Goal: Task Accomplishment & Management: Manage account settings

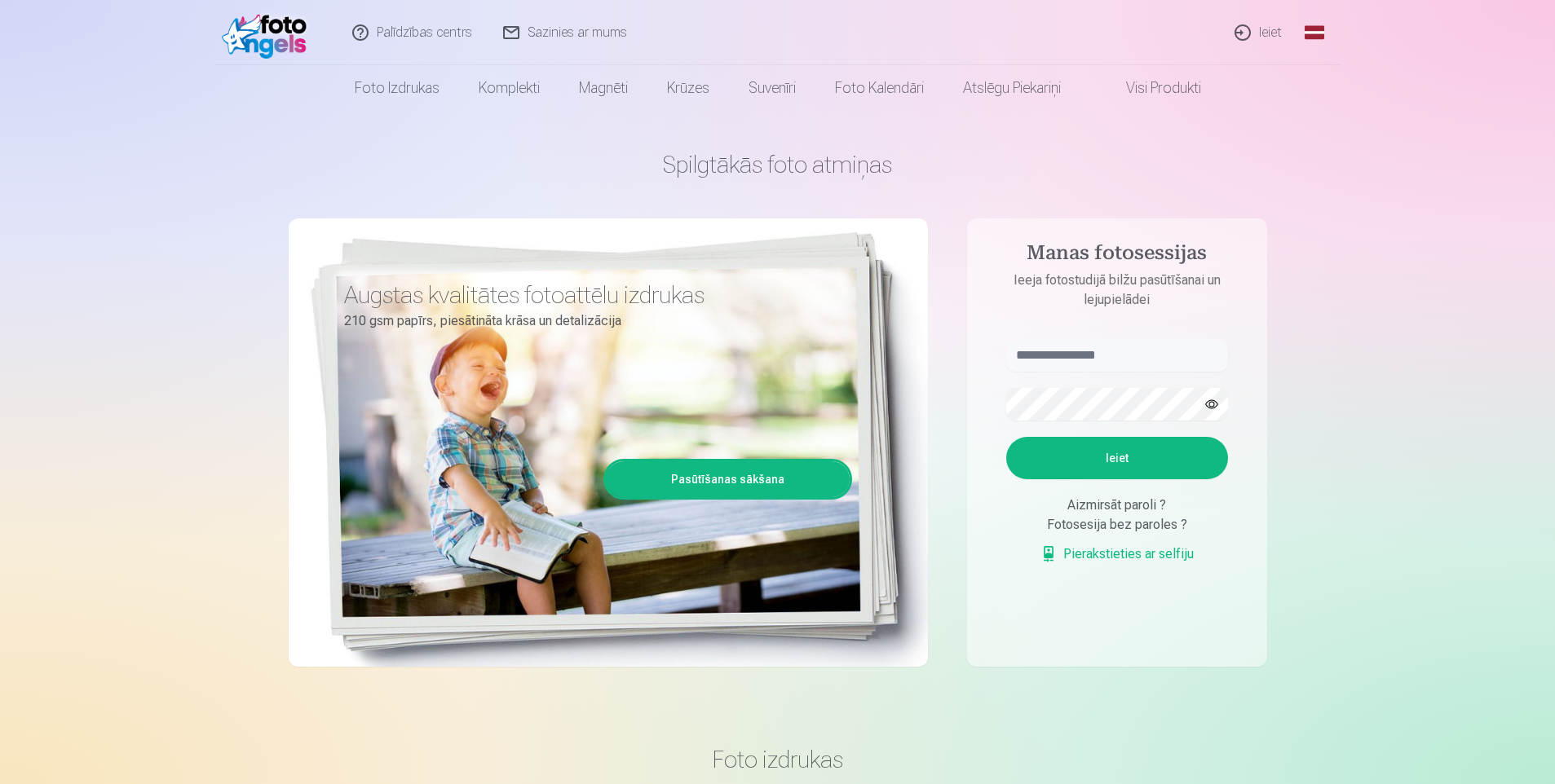
click at [1273, 36] on link "Ieiet" at bounding box center [1259, 32] width 79 height 65
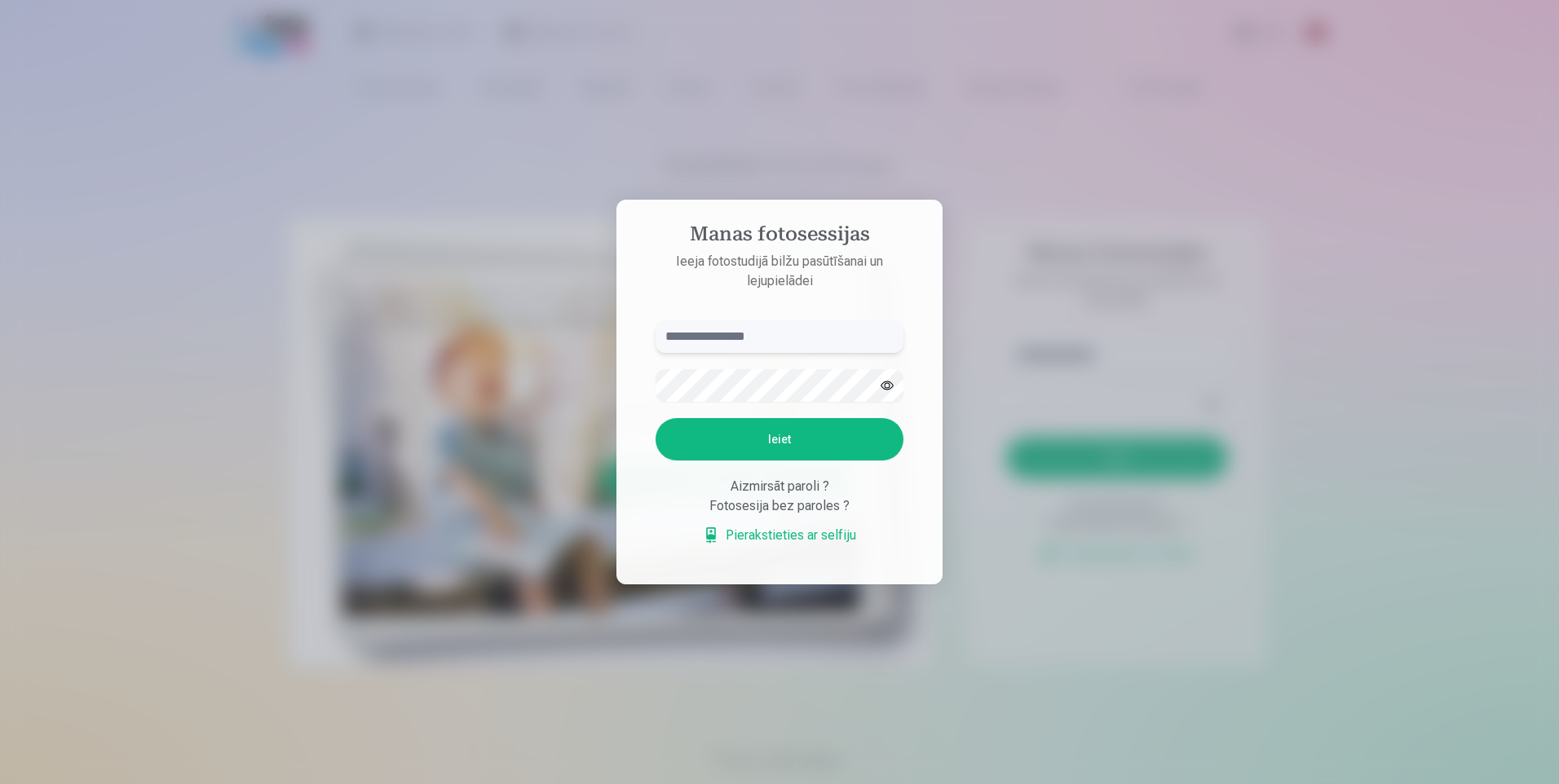
drag, startPoint x: 714, startPoint y: 328, endPoint x: 728, endPoint y: 322, distance: 15.2
click at [713, 328] on input "text" at bounding box center [780, 337] width 248 height 33
click at [774, 442] on button "Ieiet" at bounding box center [780, 440] width 248 height 42
click at [689, 338] on input "**********" at bounding box center [780, 337] width 248 height 33
type input "**********"
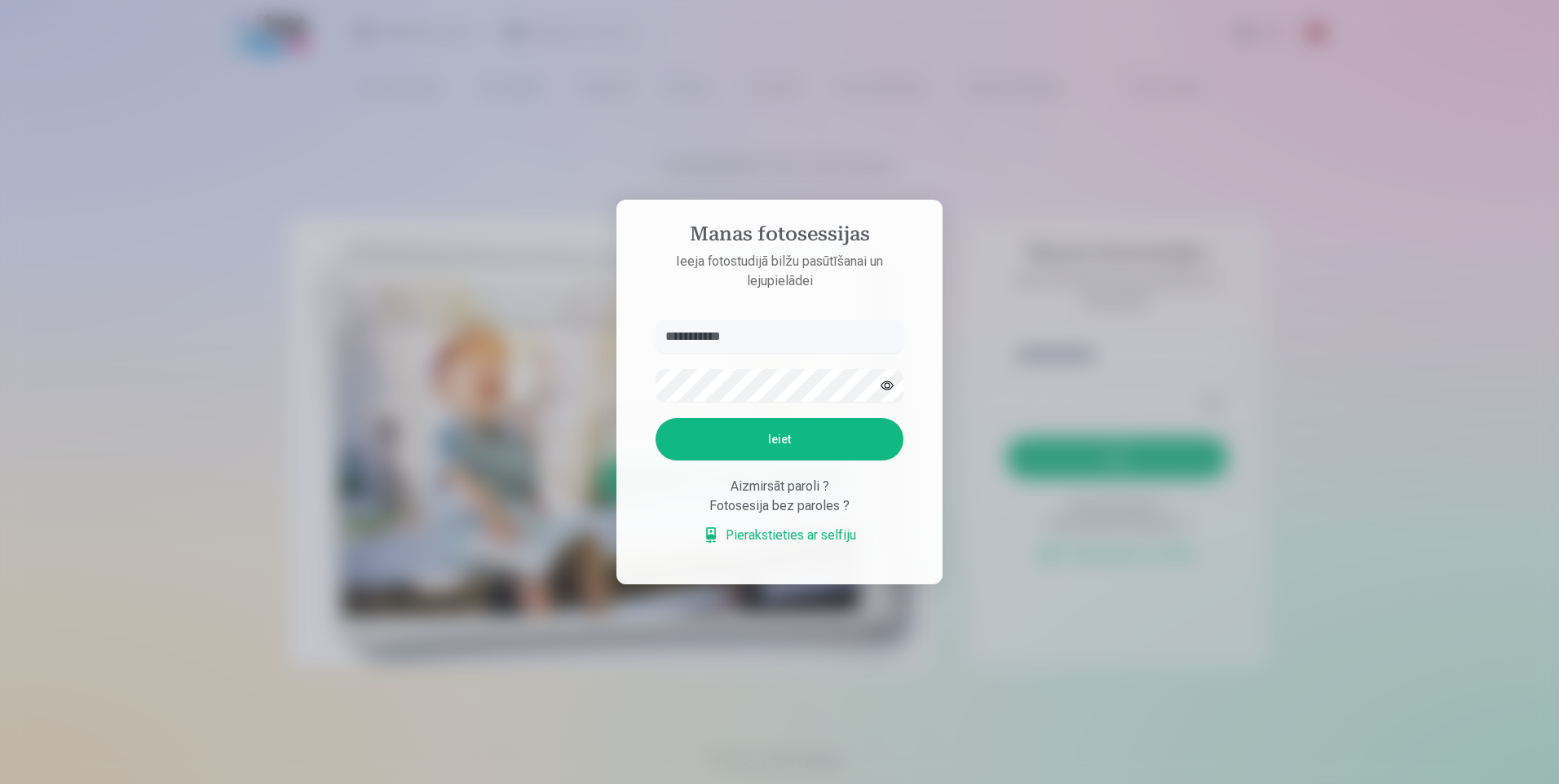
click at [738, 443] on button "Ieiet" at bounding box center [780, 440] width 248 height 42
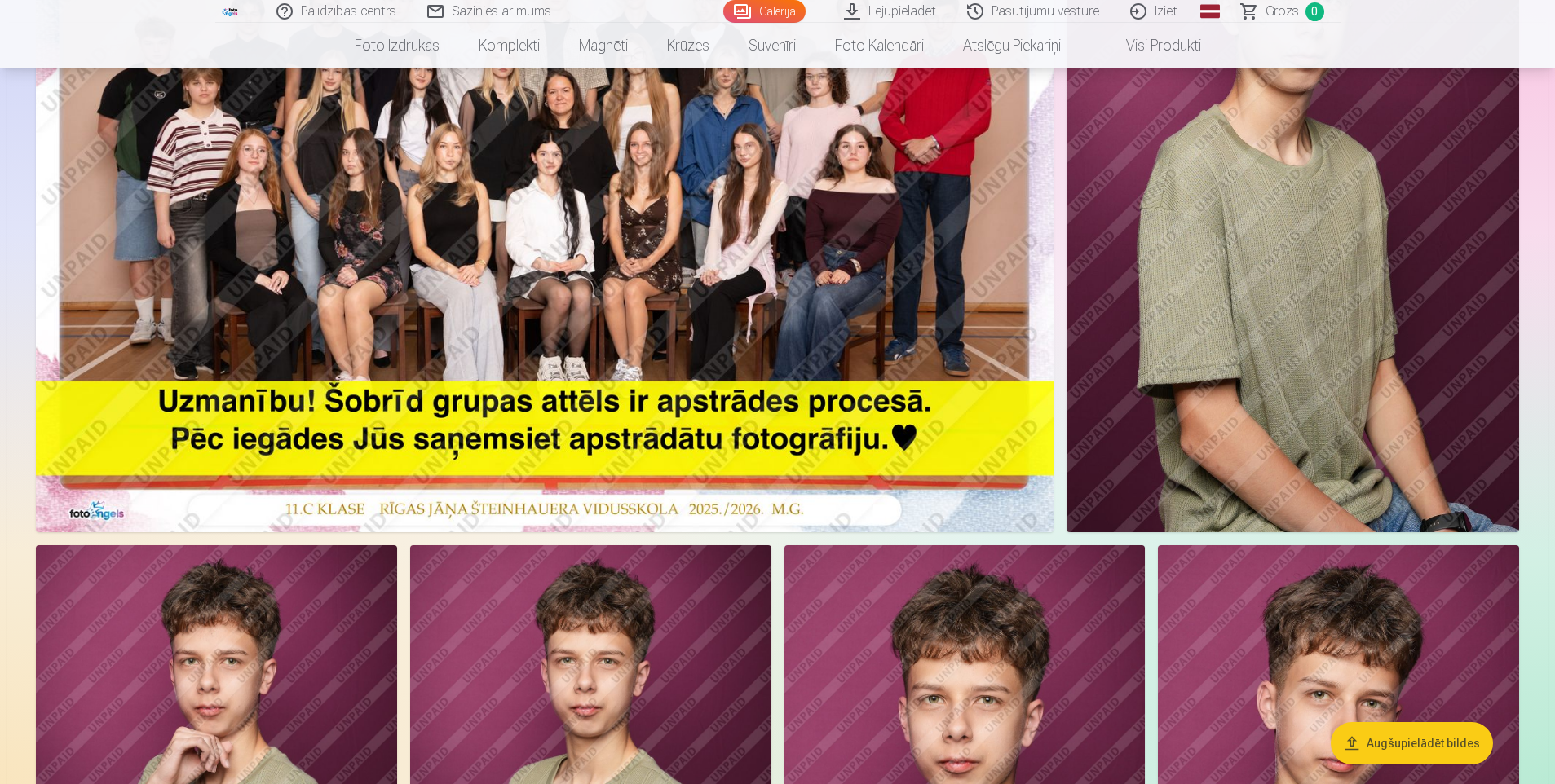
scroll to position [82, 0]
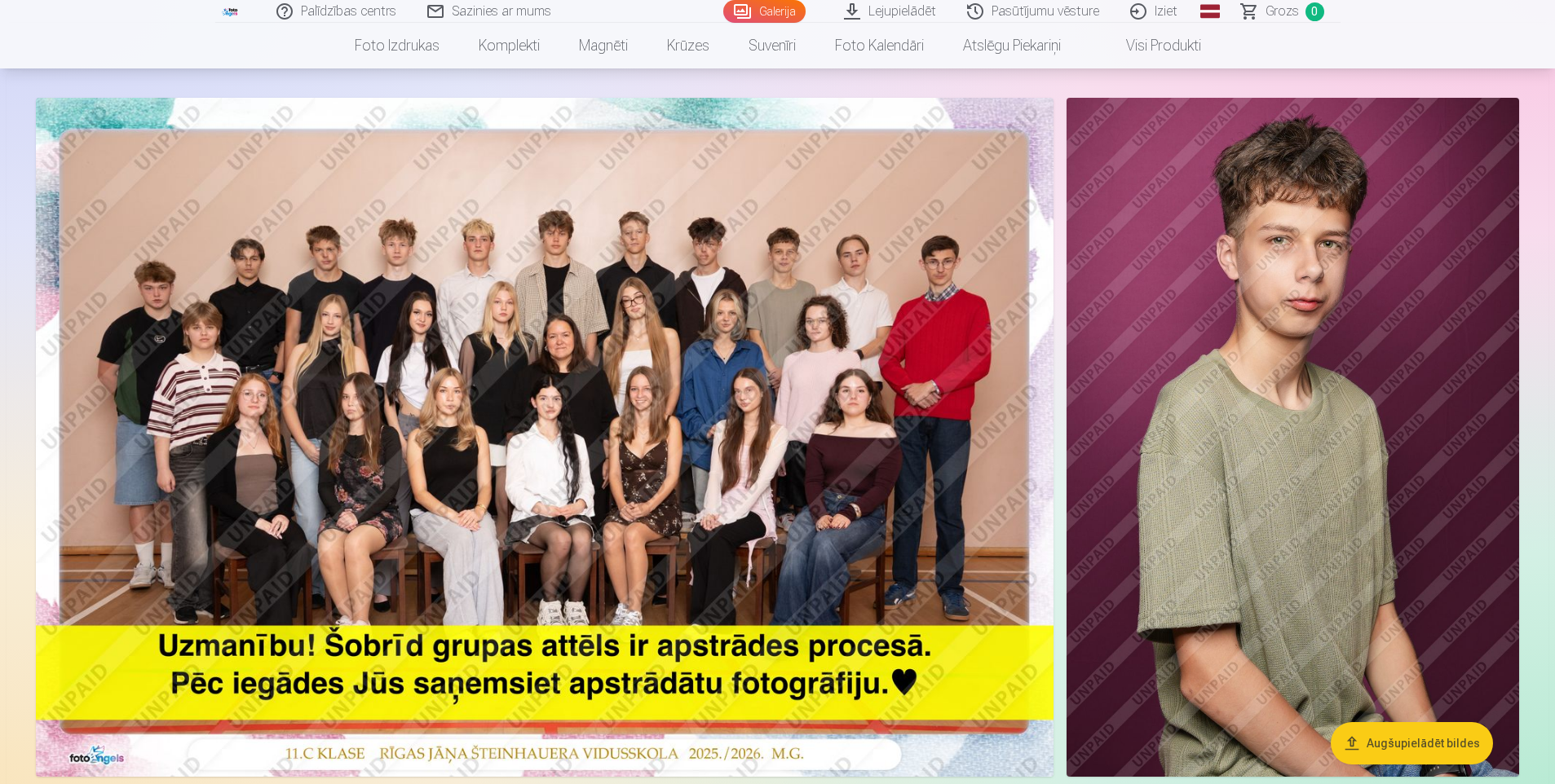
click at [1206, 499] on img at bounding box center [1292, 437] width 452 height 679
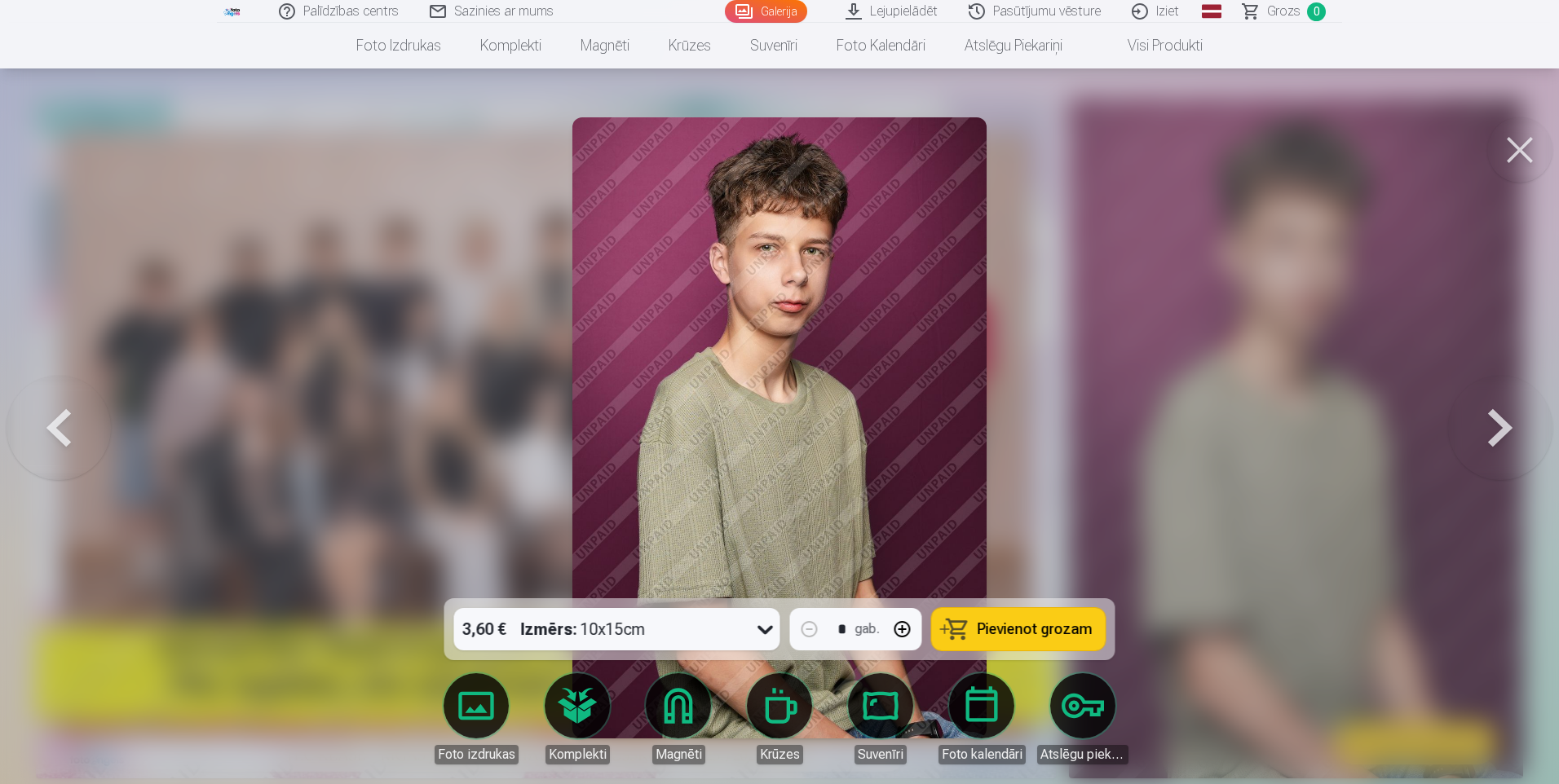
click at [1524, 144] on button at bounding box center [1519, 149] width 65 height 65
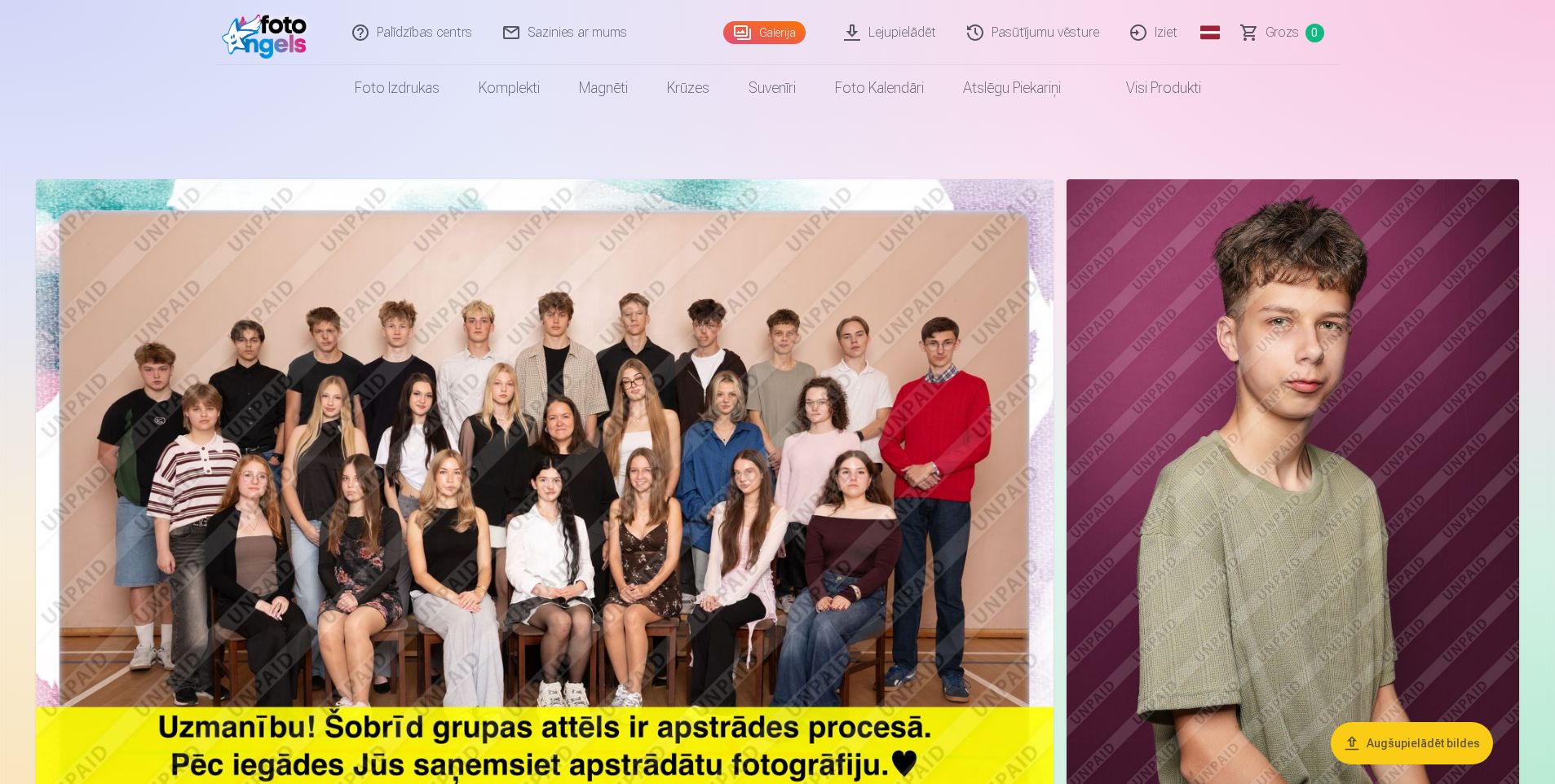
click at [1148, 24] on link "Iziet" at bounding box center [1154, 32] width 79 height 65
